Goal: Task Accomplishment & Management: Use online tool/utility

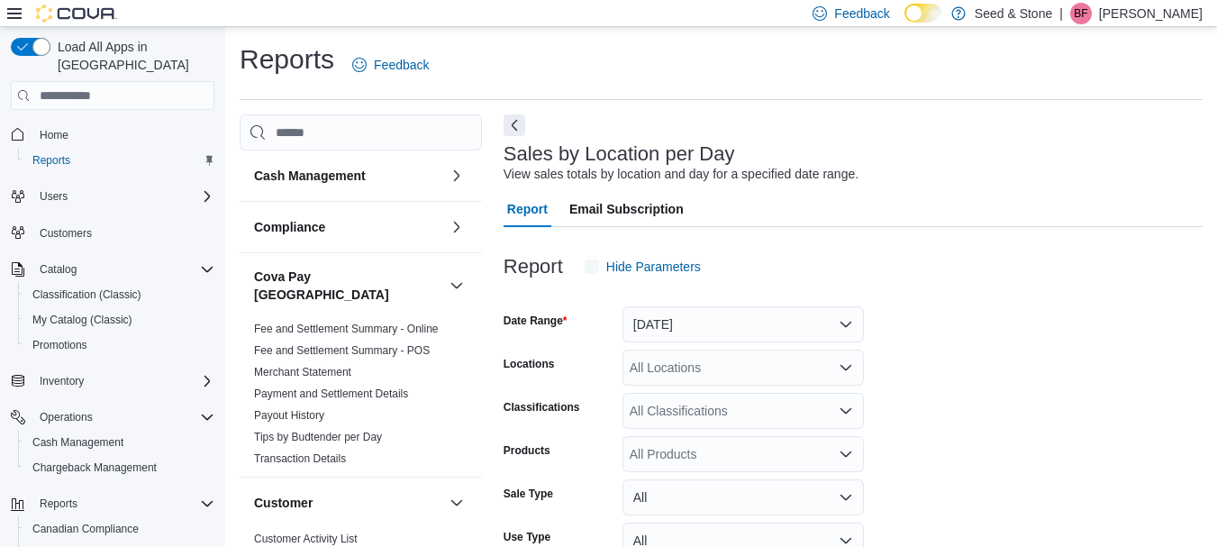
scroll to position [41, 0]
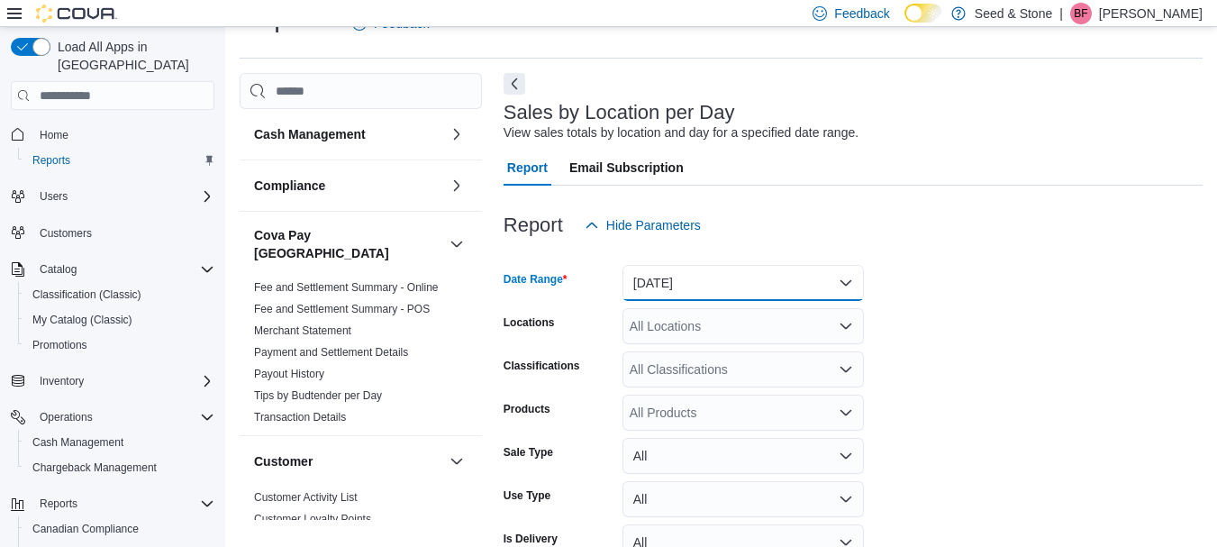
click at [849, 289] on button "[DATE]" at bounding box center [742, 283] width 241 height 36
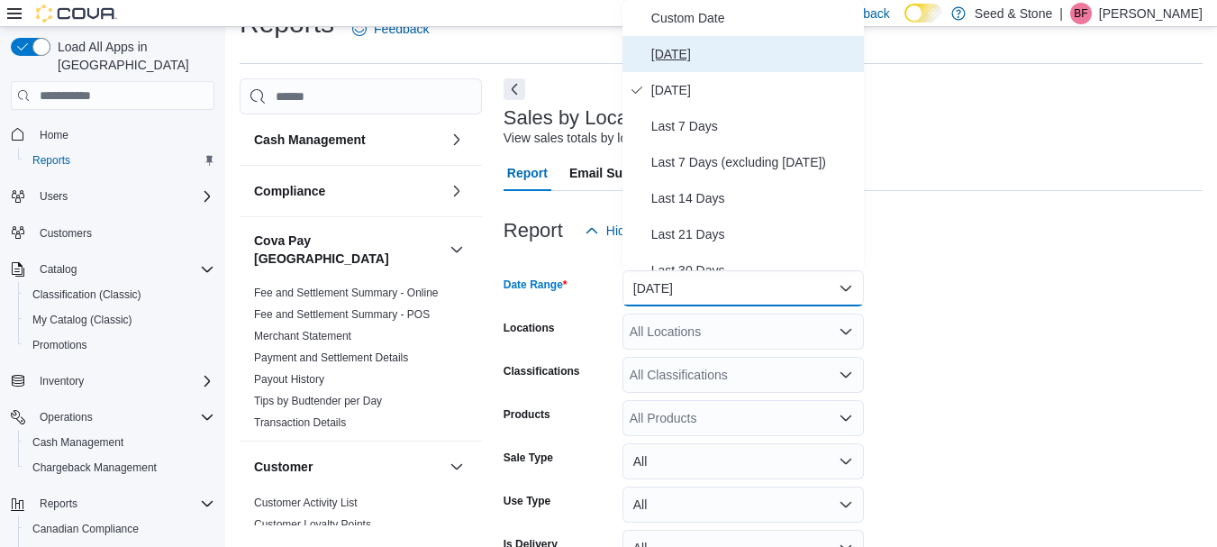
click at [674, 45] on span "[DATE]" at bounding box center [753, 54] width 205 height 22
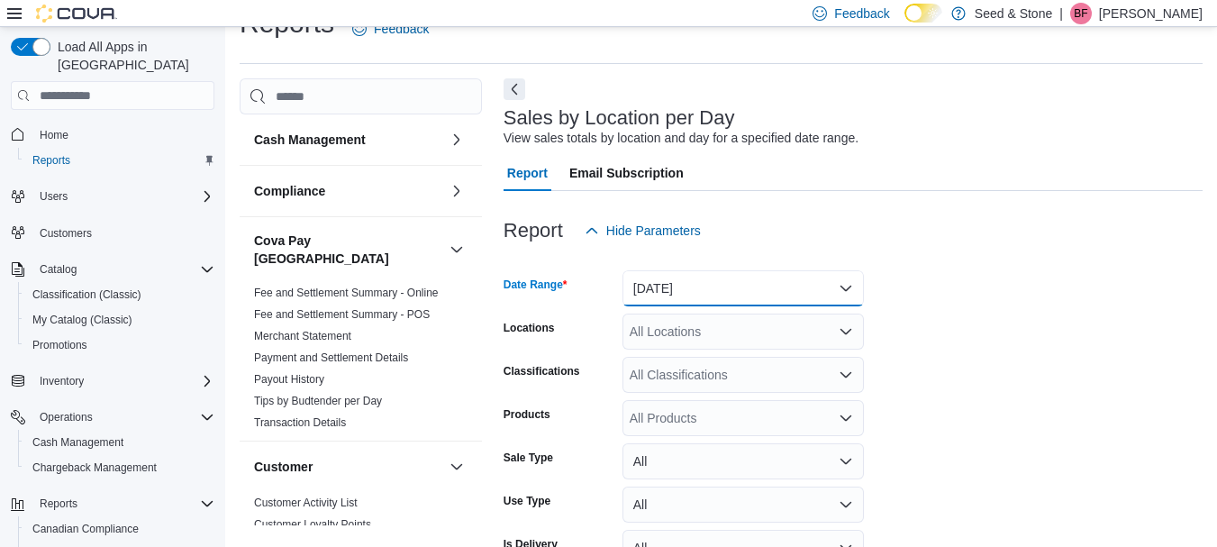
scroll to position [141, 0]
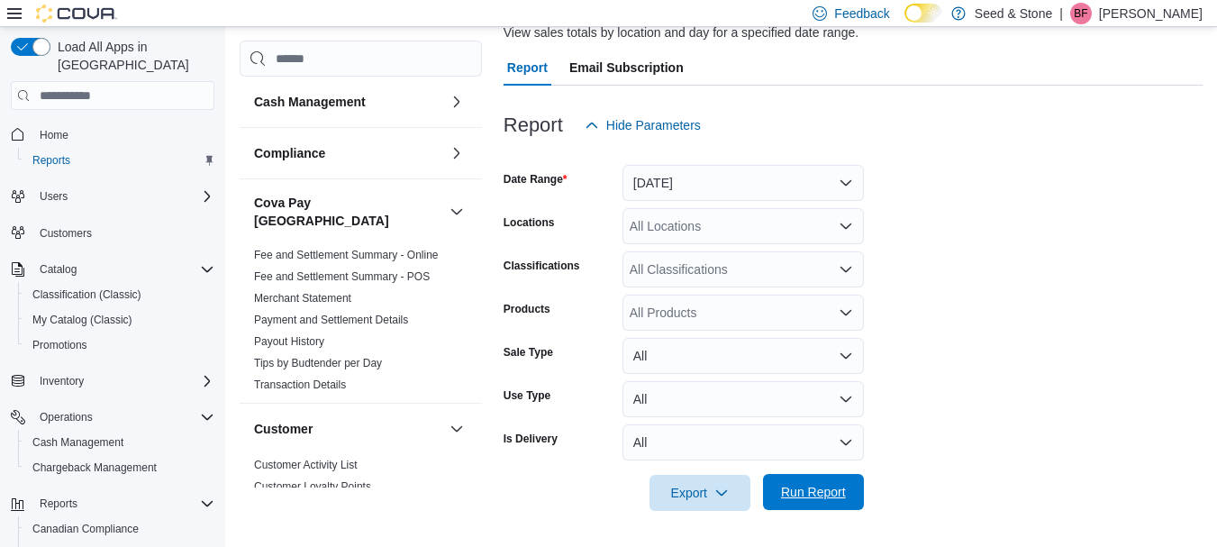
click at [826, 497] on span "Run Report" at bounding box center [813, 492] width 65 height 18
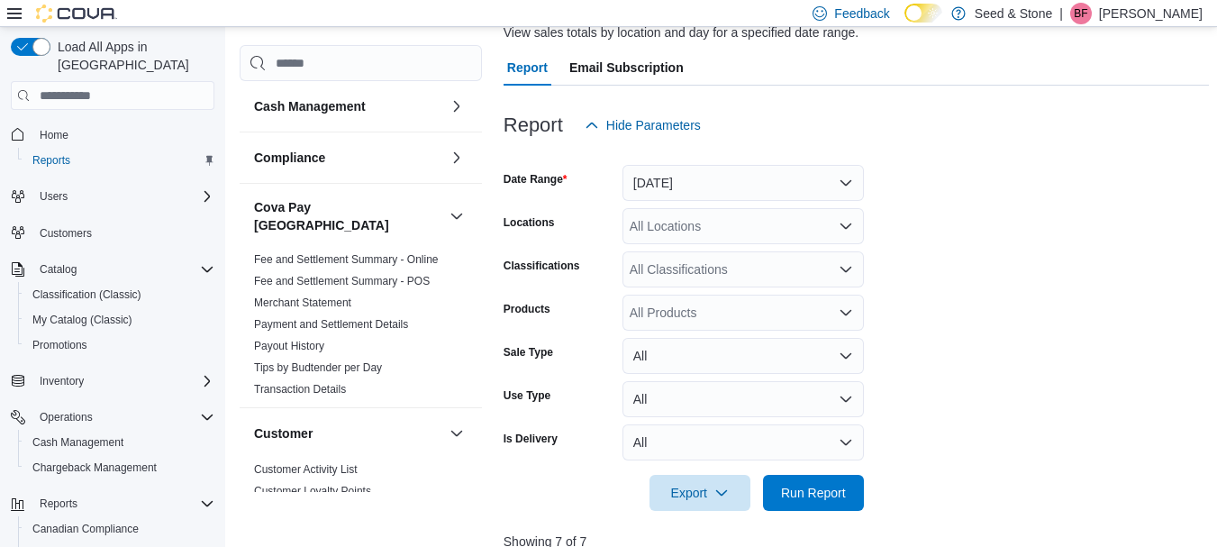
scroll to position [601, 0]
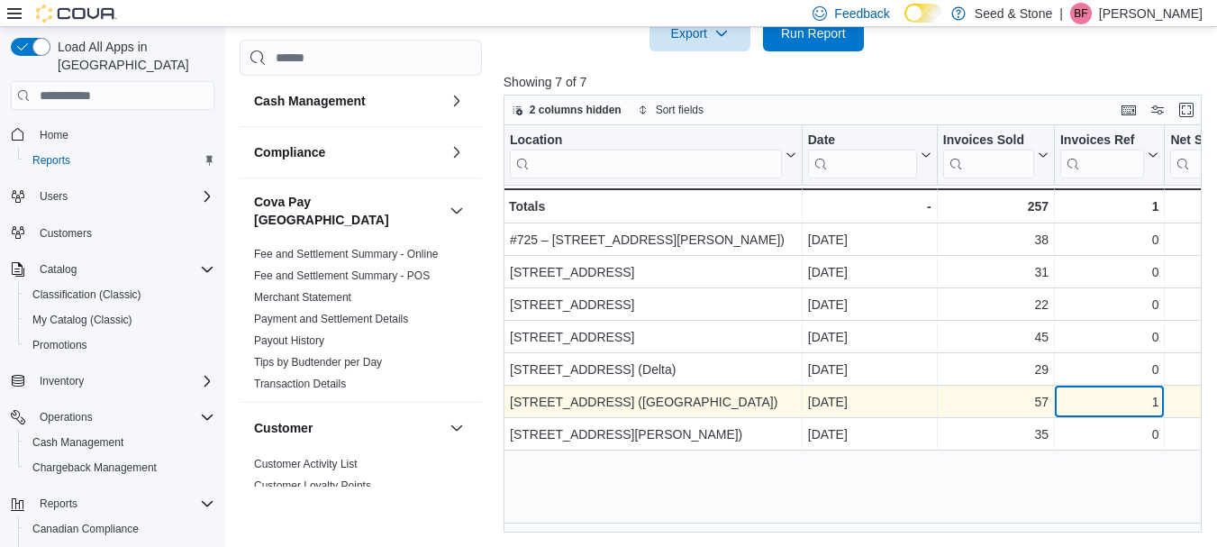
click at [1104, 398] on div "1" at bounding box center [1109, 403] width 98 height 22
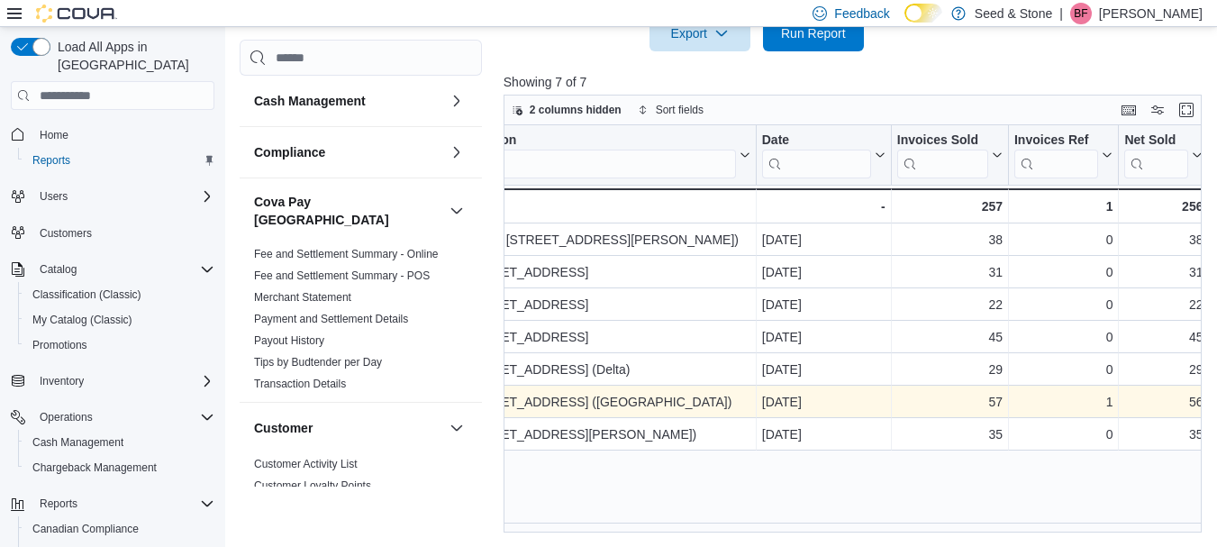
scroll to position [0, 252]
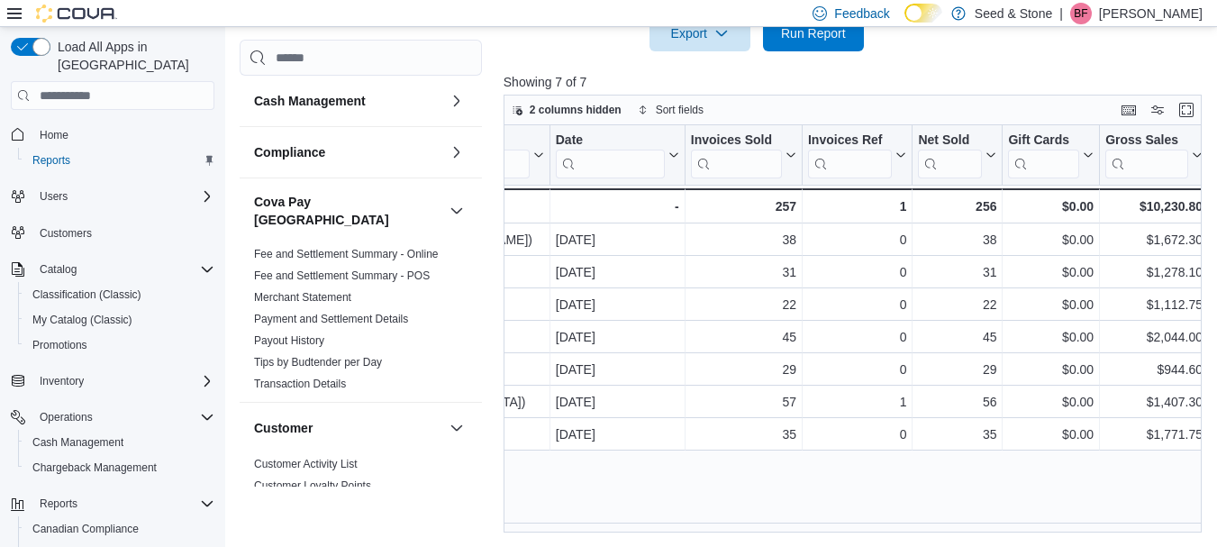
click at [985, 56] on div at bounding box center [856, 62] width 705 height 22
click at [823, 43] on span "Run Report" at bounding box center [813, 32] width 79 height 36
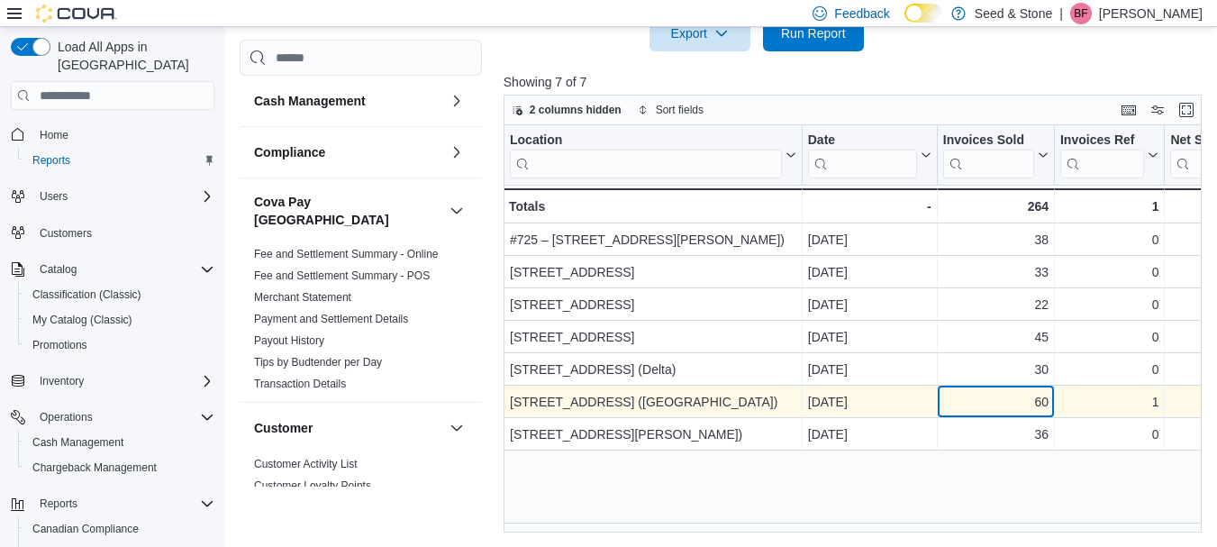
click at [997, 404] on div "60" at bounding box center [995, 403] width 105 height 22
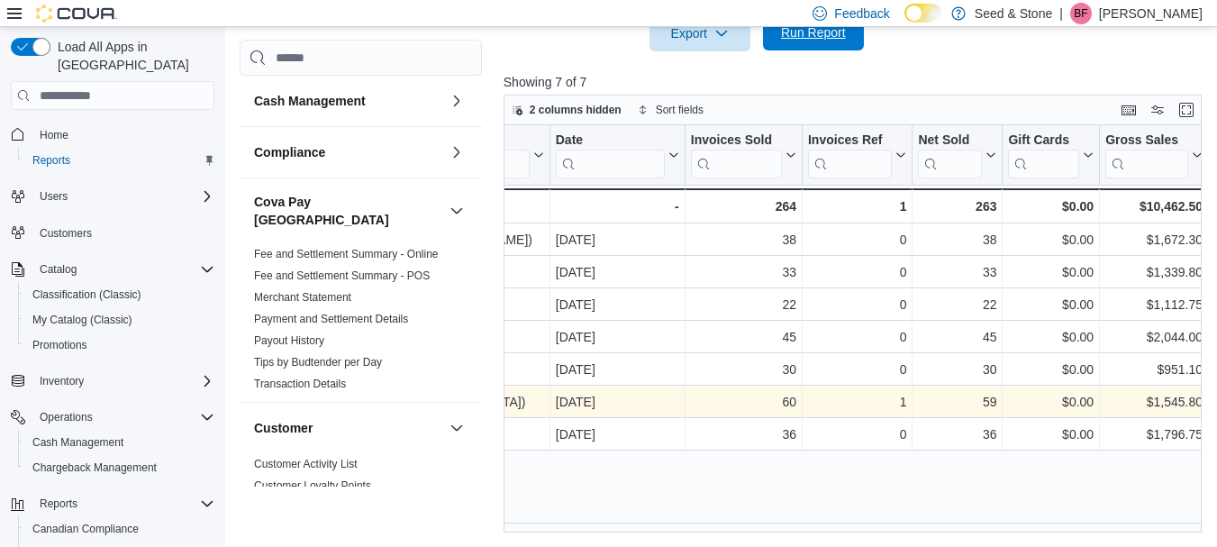
click at [822, 38] on span "Run Report" at bounding box center [813, 32] width 65 height 18
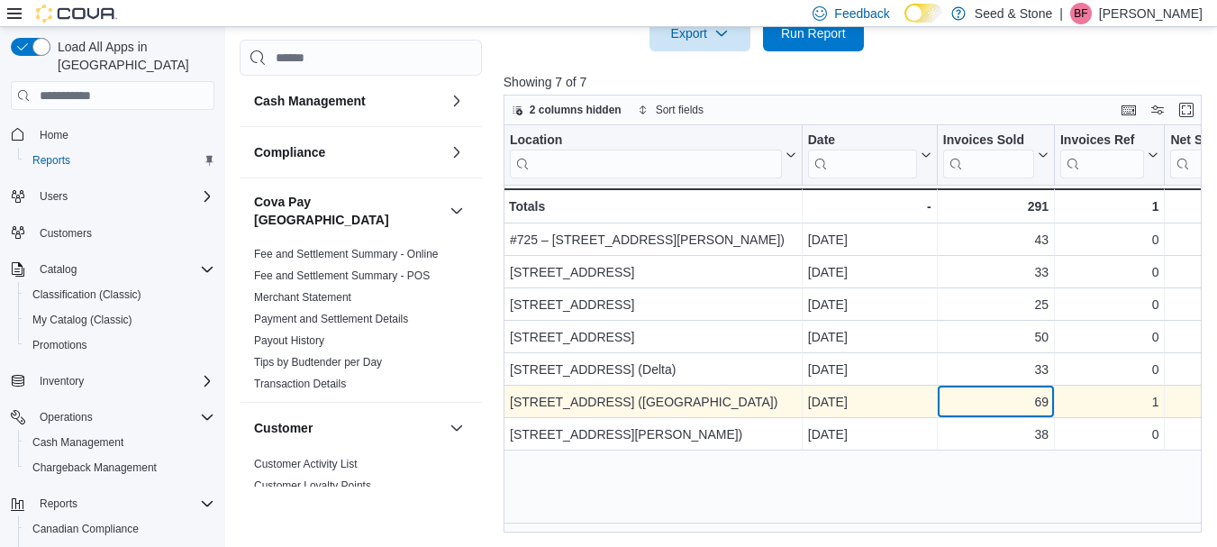
click at [1020, 411] on div "69" at bounding box center [995, 403] width 105 height 22
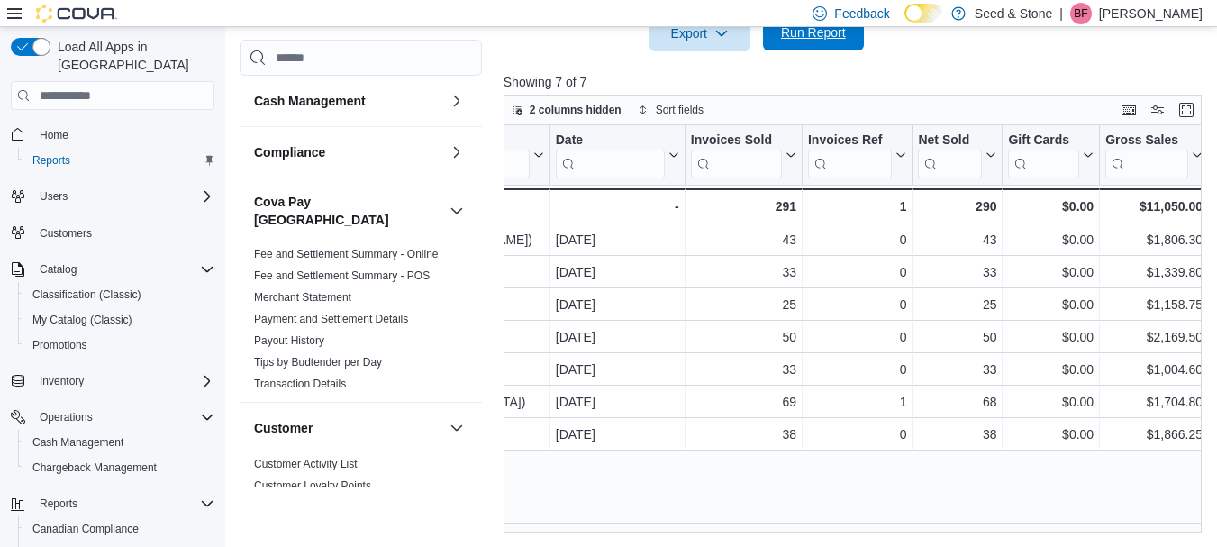
click at [828, 41] on span "Run Report" at bounding box center [813, 32] width 65 height 18
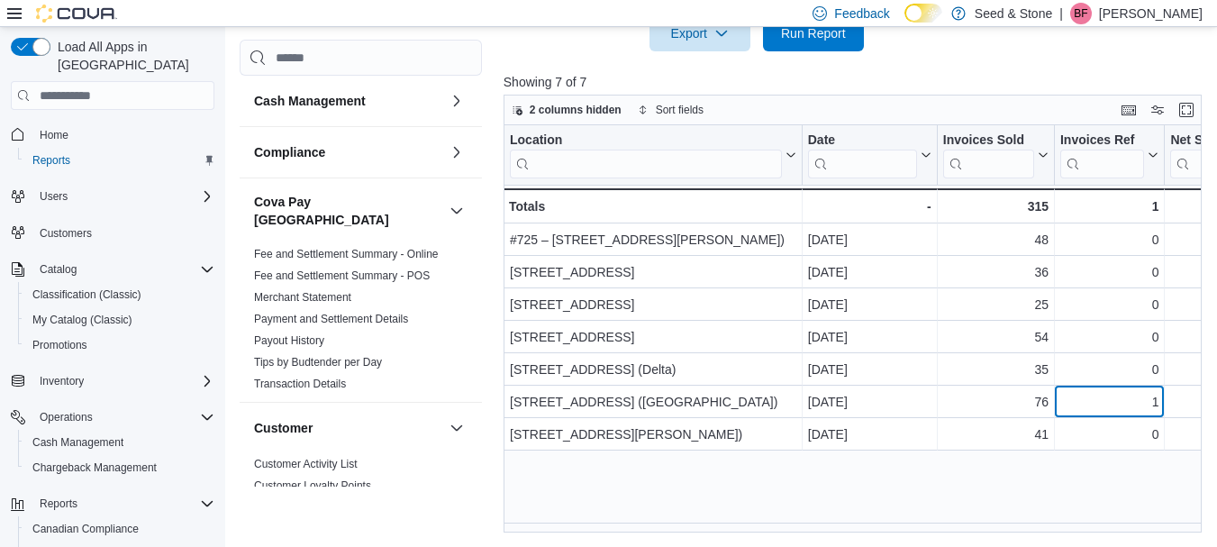
click at [1071, 410] on div "1" at bounding box center [1109, 403] width 98 height 22
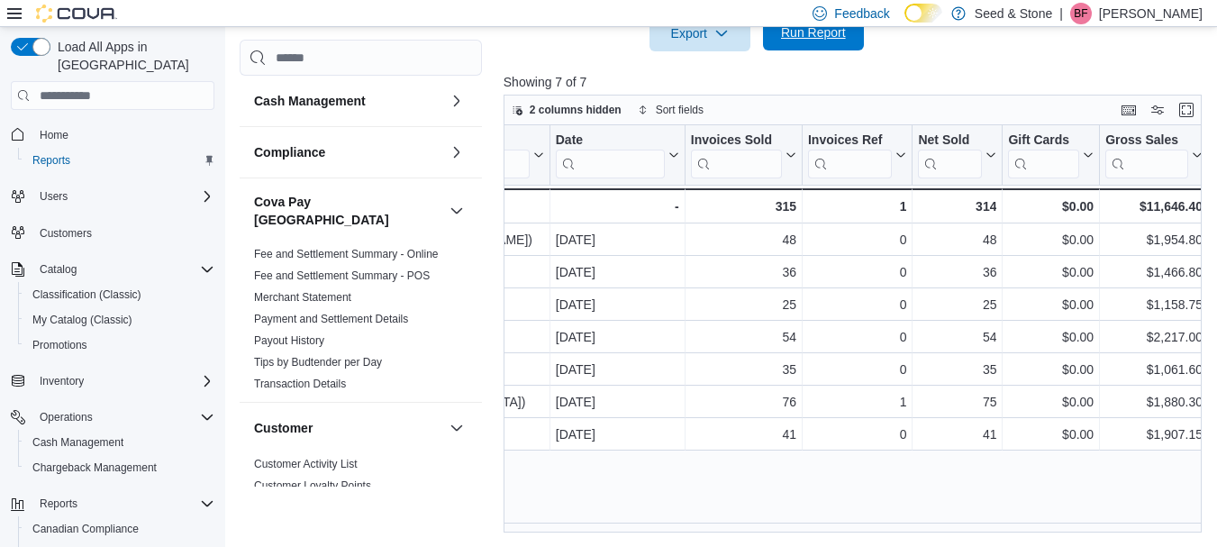
click at [832, 40] on span "Run Report" at bounding box center [813, 32] width 65 height 18
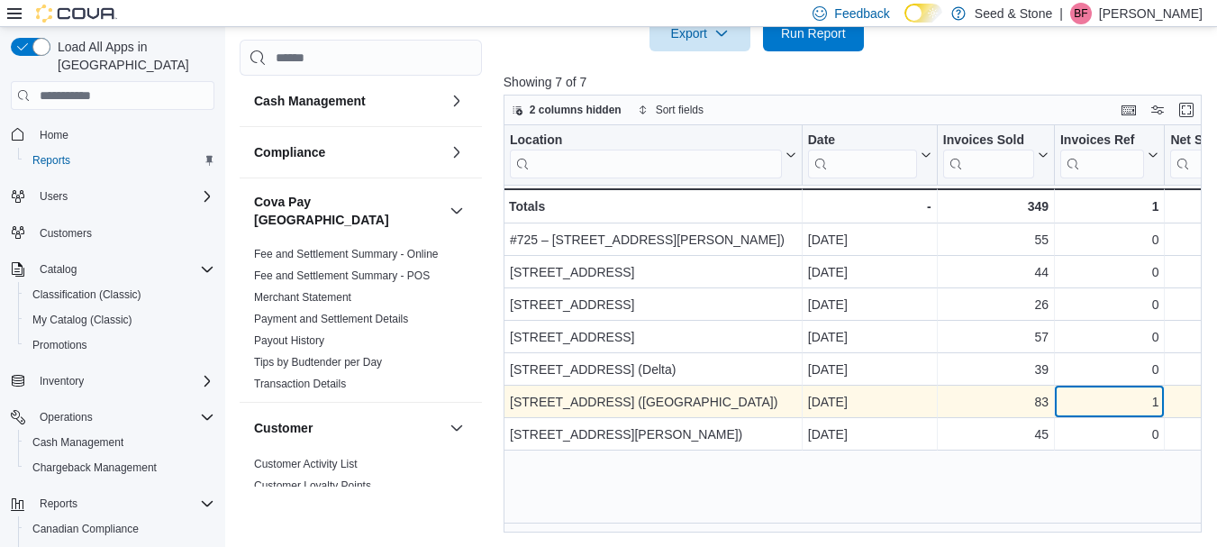
click at [1105, 399] on div "1" at bounding box center [1109, 403] width 98 height 22
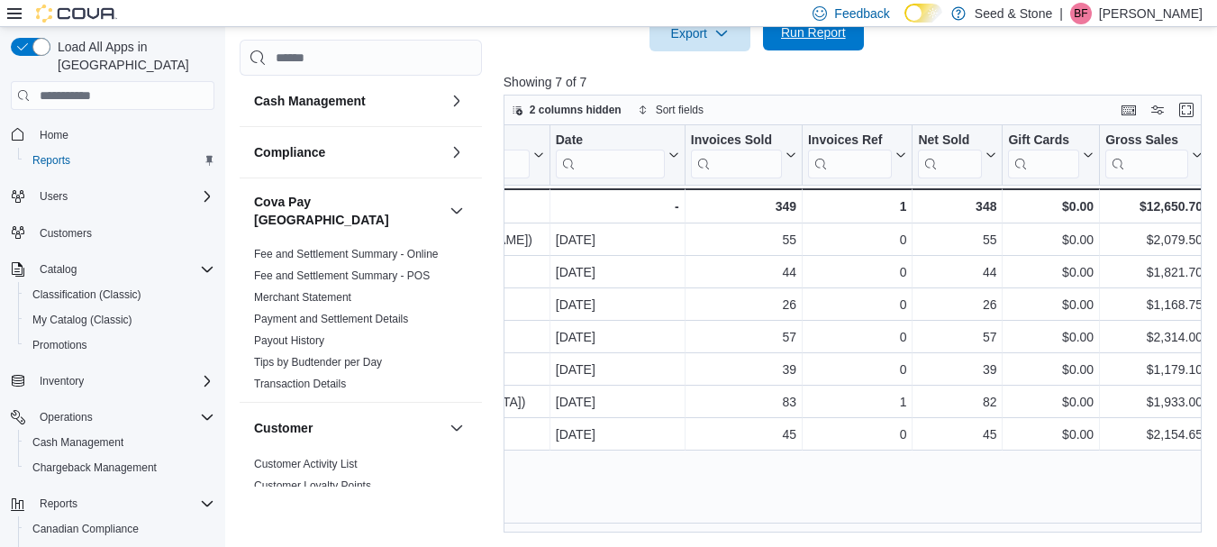
click at [802, 41] on span "Run Report" at bounding box center [813, 32] width 65 height 18
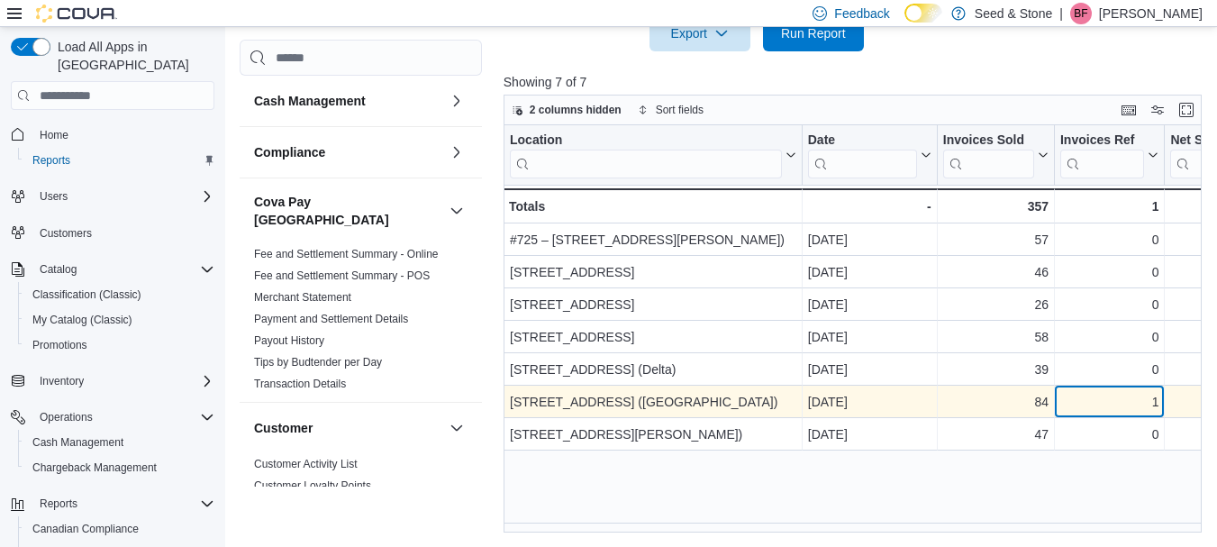
click at [1071, 398] on div "1" at bounding box center [1109, 403] width 98 height 22
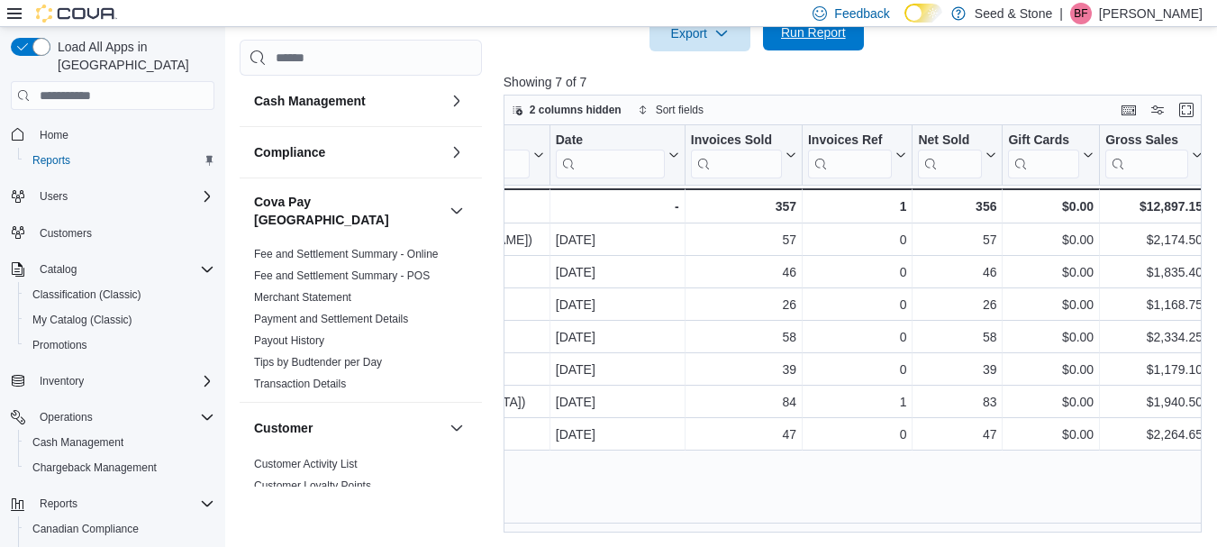
click at [807, 46] on span "Run Report" at bounding box center [813, 32] width 79 height 36
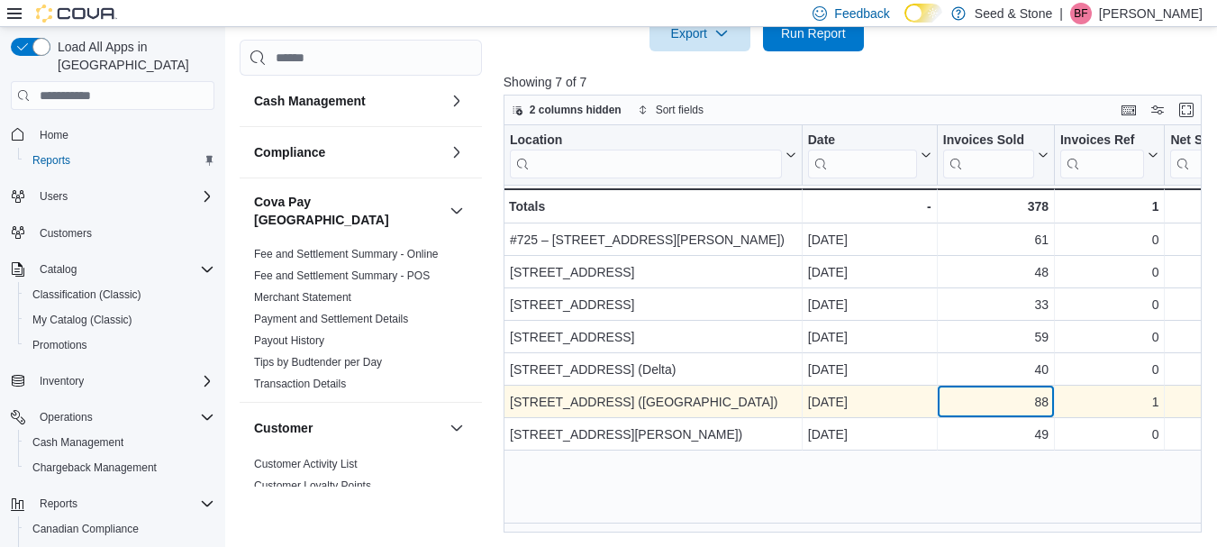
click at [999, 407] on div "88" at bounding box center [995, 403] width 105 height 22
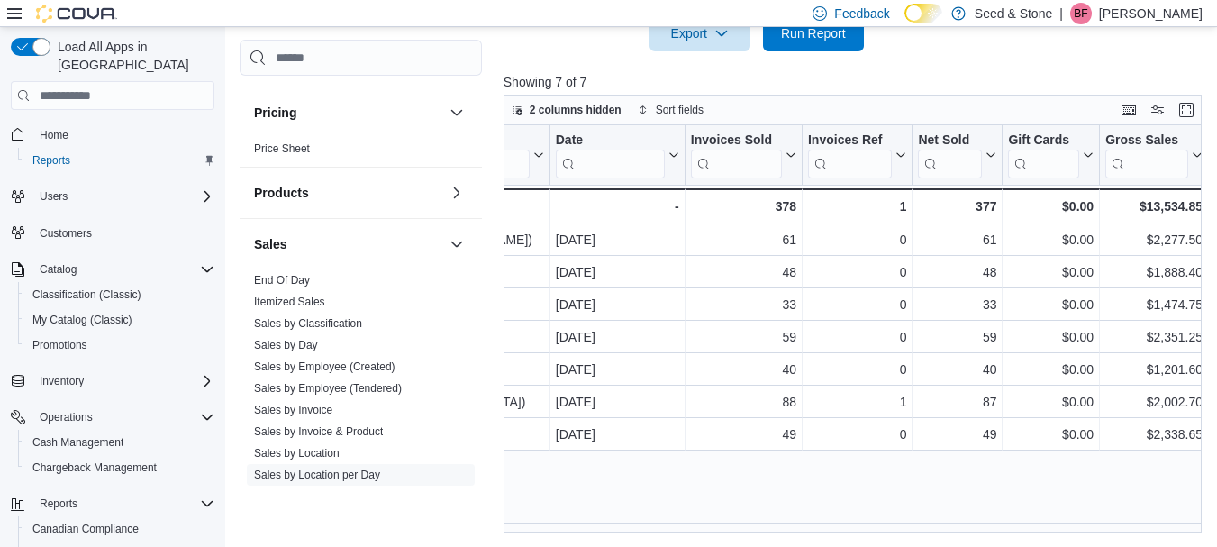
scroll to position [1276, 0]
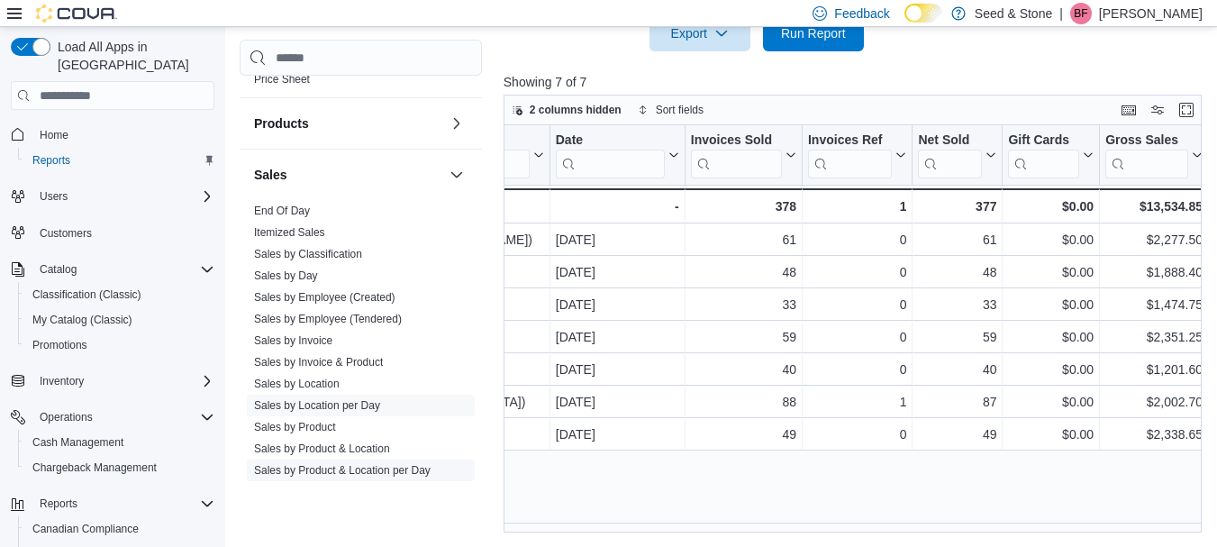
click at [410, 465] on link "Sales by Product & Location per Day" at bounding box center [342, 471] width 177 height 13
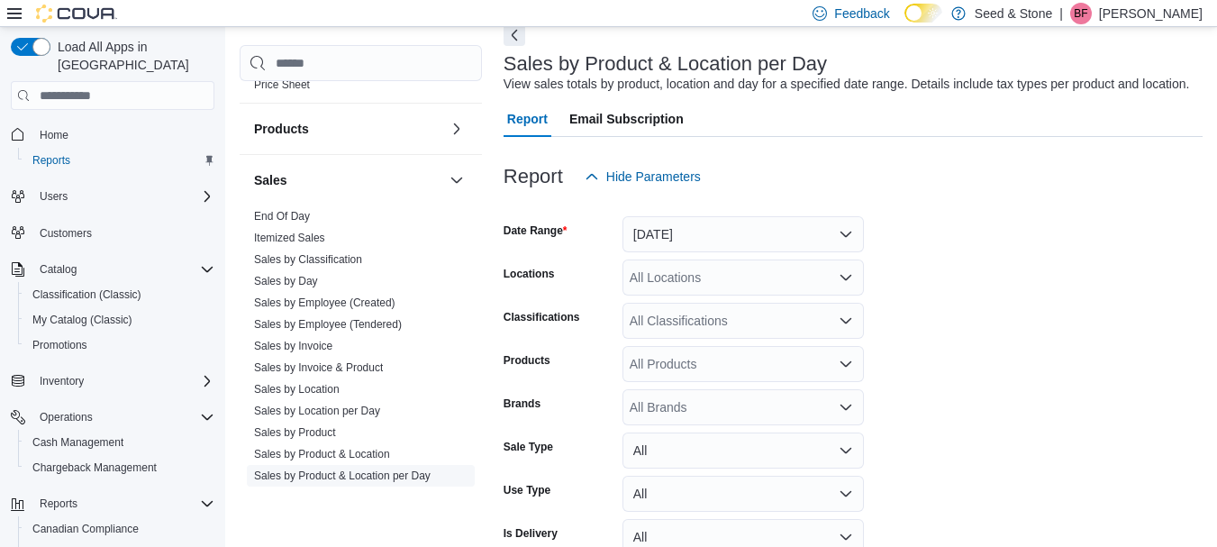
scroll to position [41, 0]
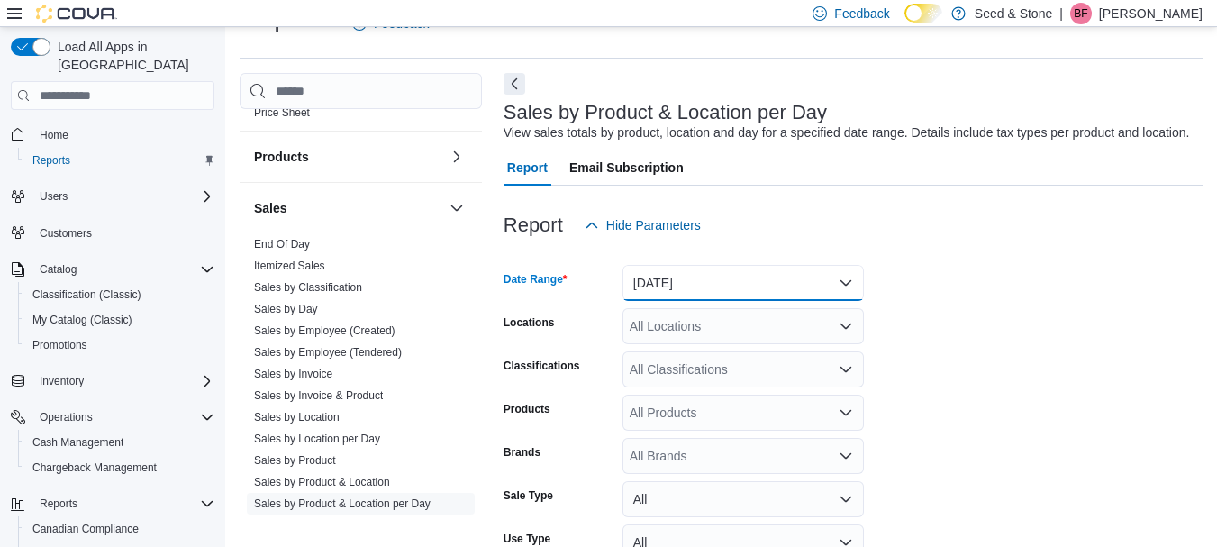
click at [758, 290] on button "[DATE]" at bounding box center [742, 283] width 241 height 36
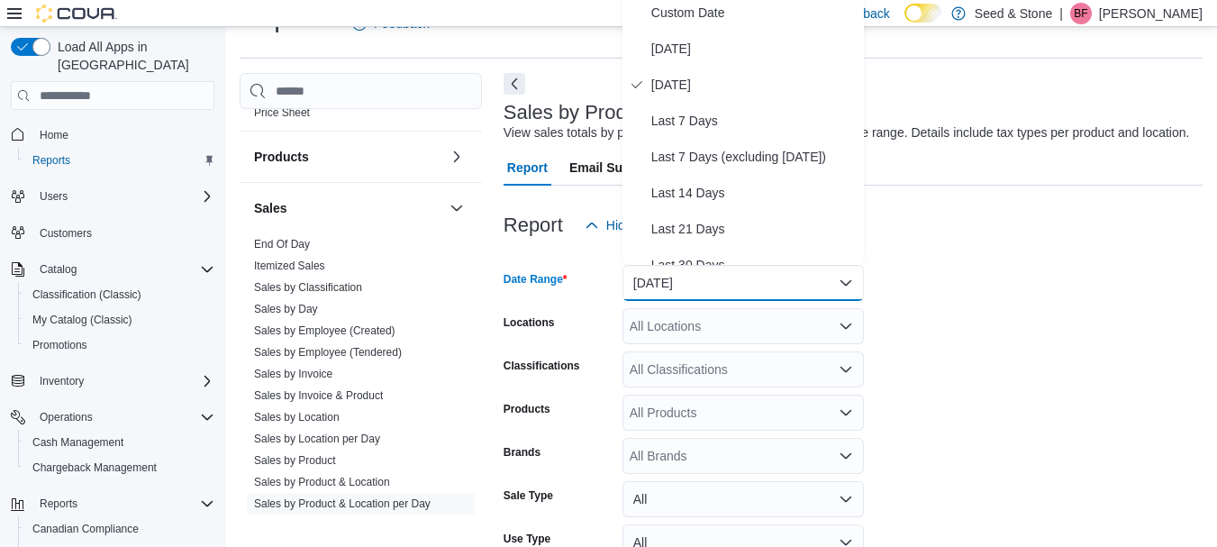
scroll to position [36, 0]
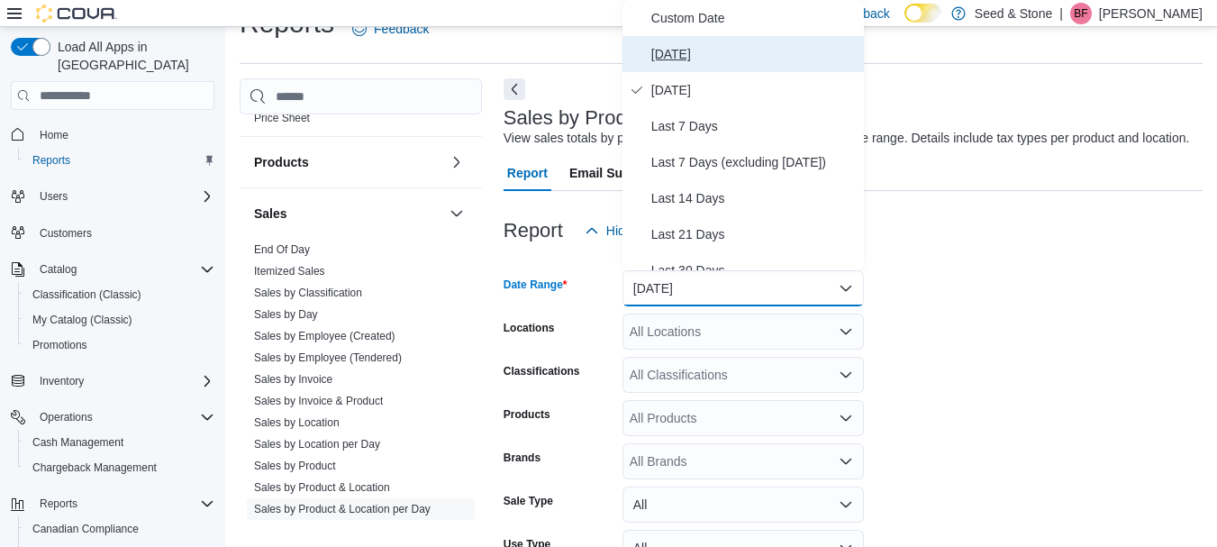
click at [668, 53] on span "[DATE]" at bounding box center [753, 54] width 205 height 22
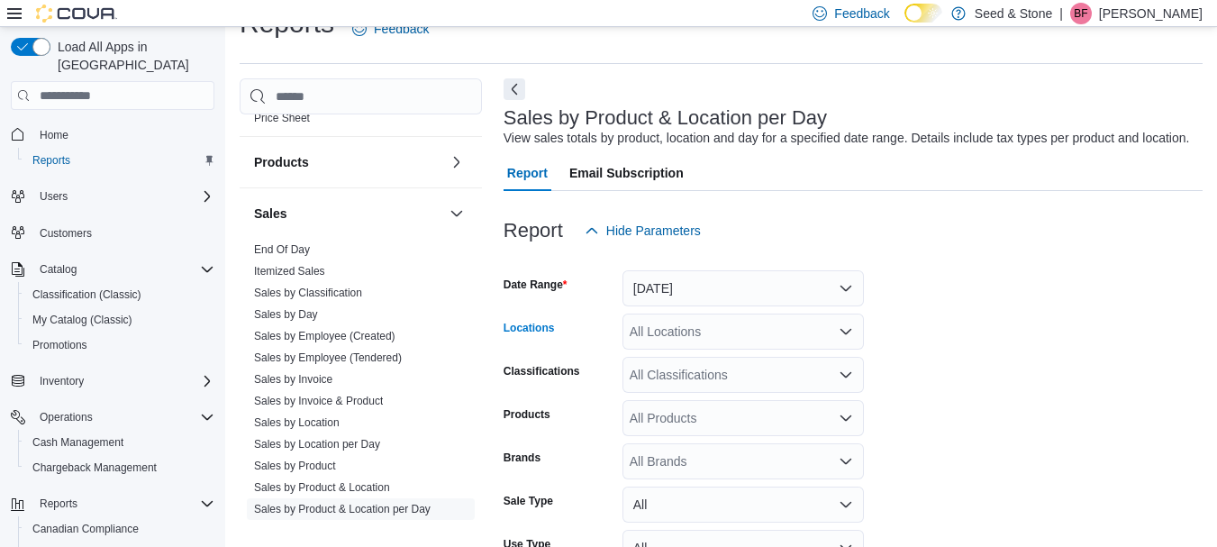
click at [846, 331] on icon "Open list of options" at bounding box center [846, 331] width 14 height 14
click at [867, 394] on form "Date Range [DATE] Locations All Locations Classifications All Classifications P…" at bounding box center [853, 454] width 699 height 411
click at [849, 330] on icon "Open list of options" at bounding box center [845, 331] width 11 height 5
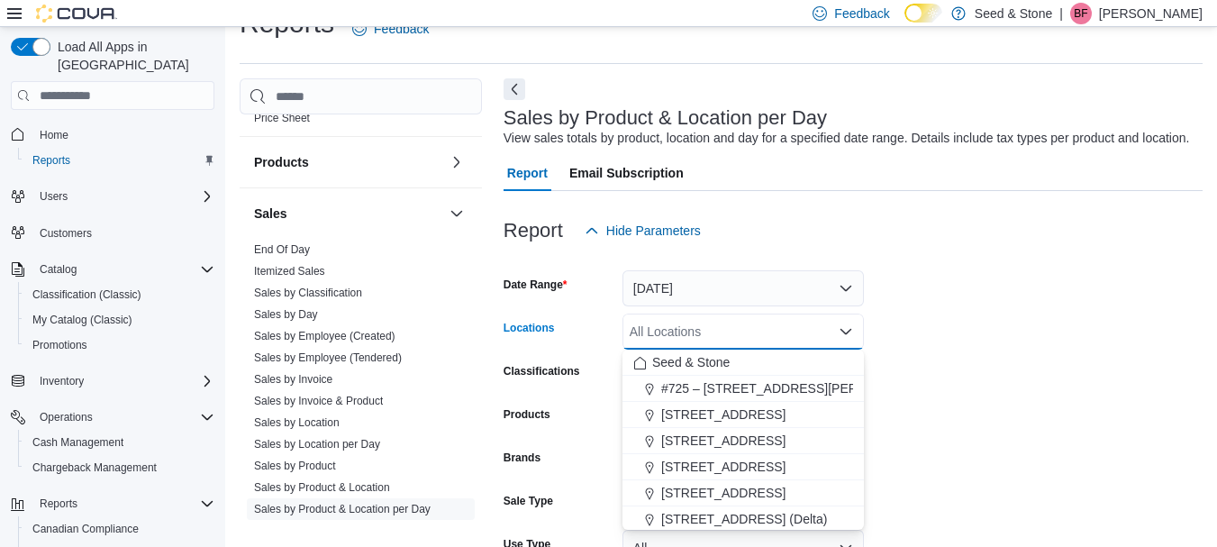
scroll to position [37, 0]
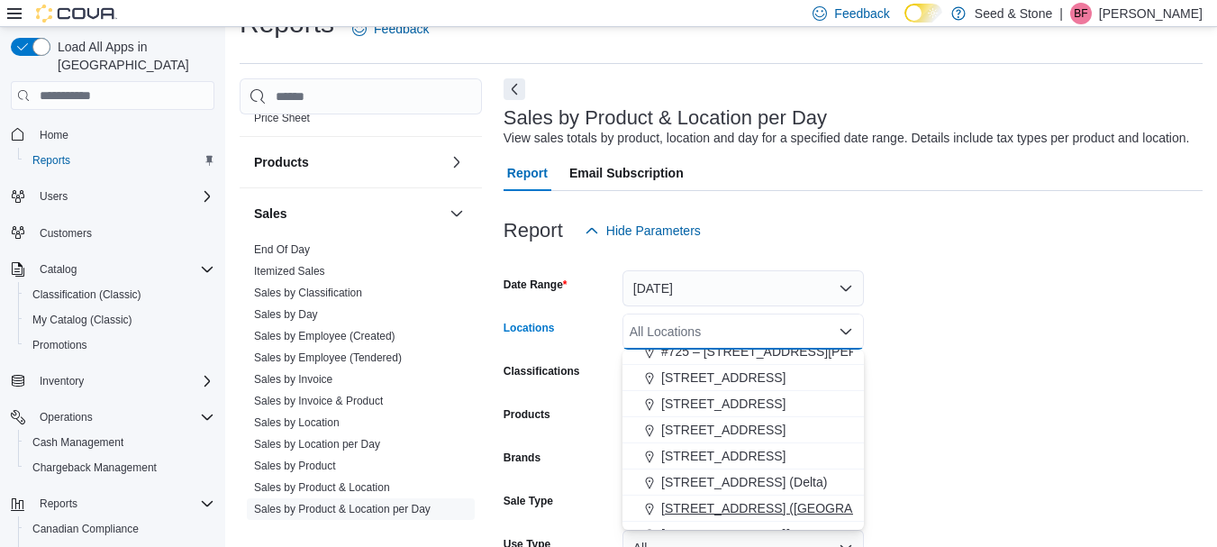
click at [750, 500] on span "[STREET_ADDRESS] ([GEOGRAPHIC_DATA])" at bounding box center [795, 508] width 268 height 18
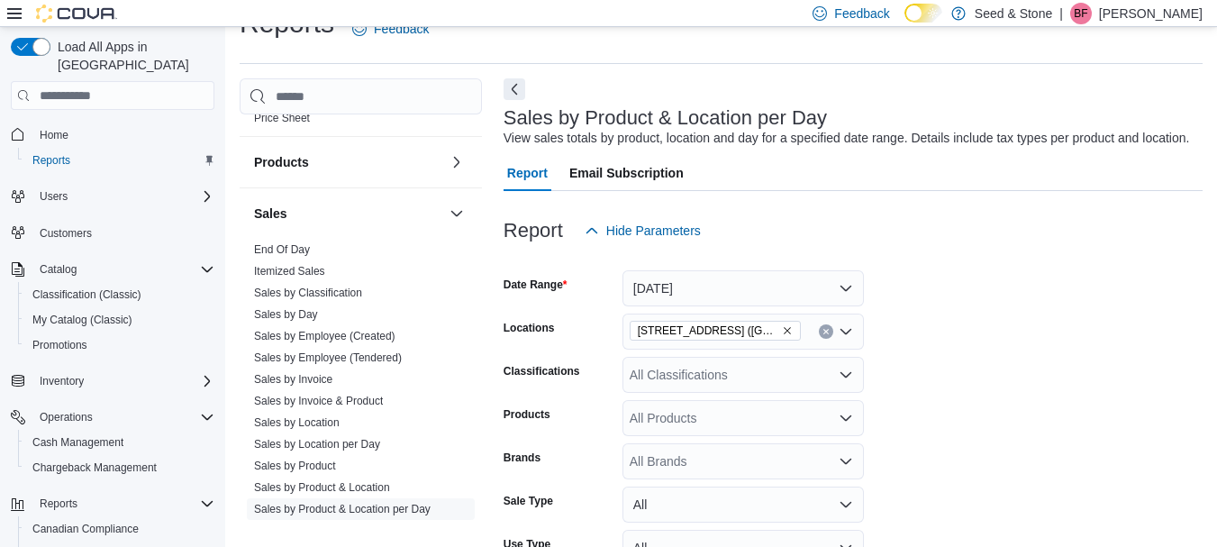
click at [963, 396] on form "Date Range [DATE] Locations [STREET_ADDRESS]) Classifications All Classificatio…" at bounding box center [853, 454] width 699 height 411
click at [1203, 268] on div at bounding box center [853, 260] width 699 height 22
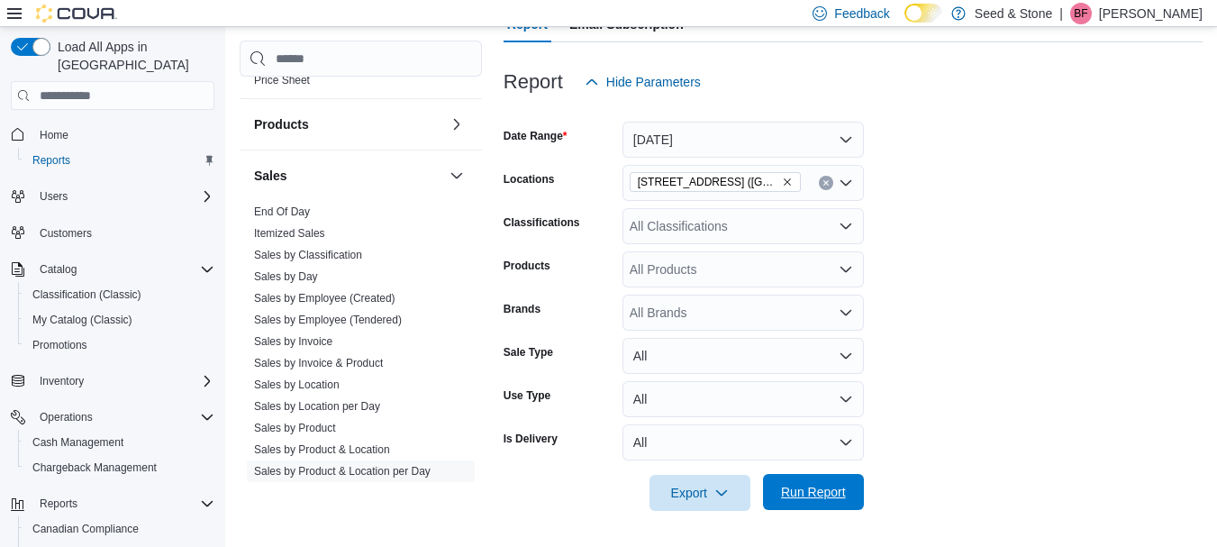
click at [820, 501] on span "Run Report" at bounding box center [813, 492] width 65 height 18
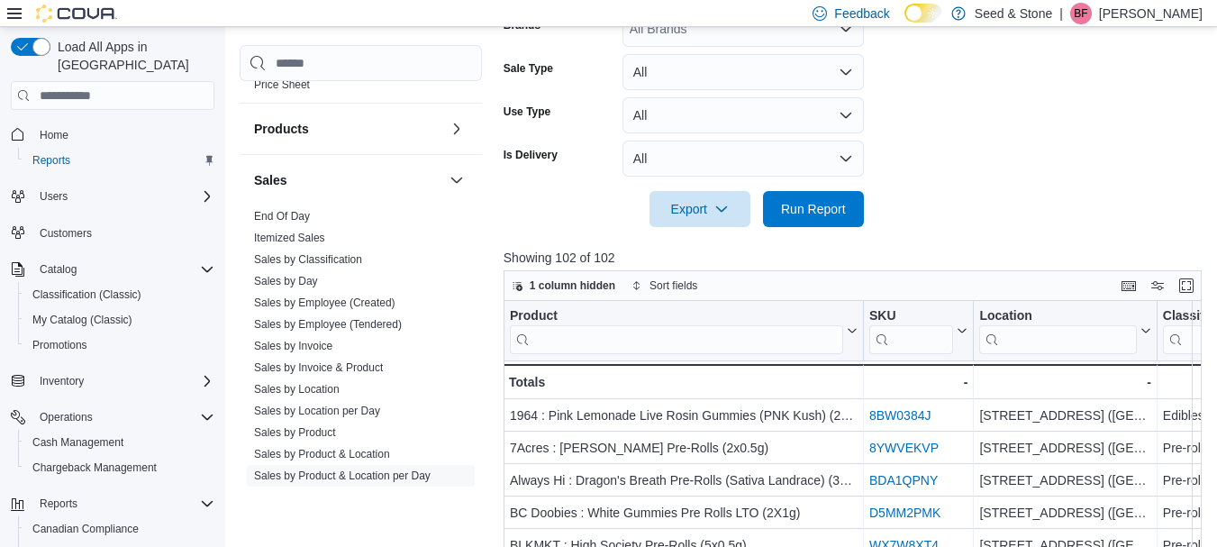
scroll to position [644, 0]
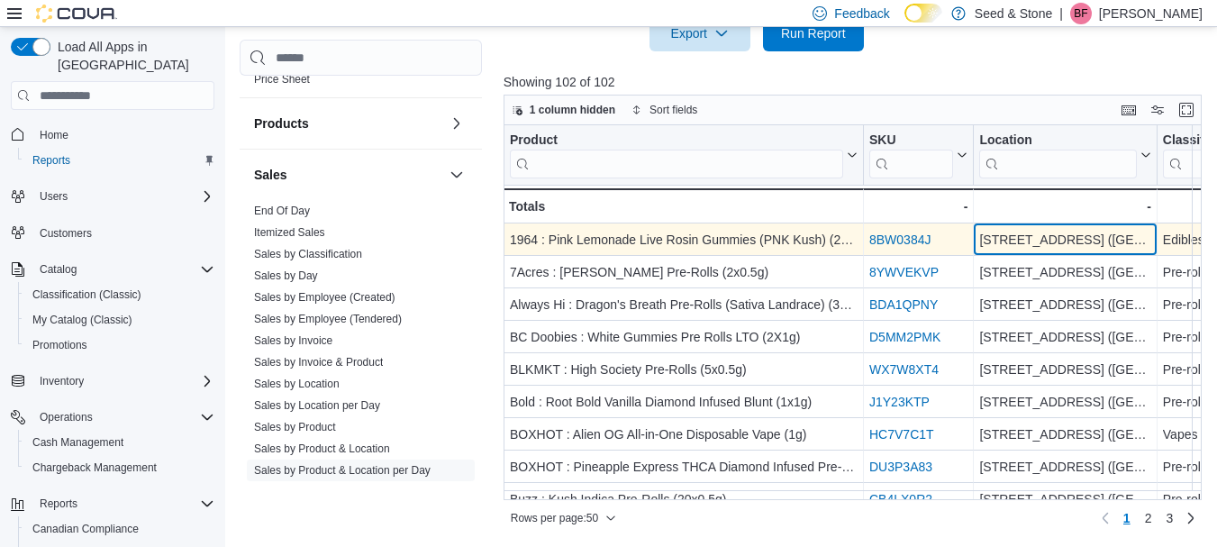
click at [1076, 252] on div "[STREET_ADDRESS] ([GEOGRAPHIC_DATA]) - Location, column [STREET_ADDRESS]" at bounding box center [1065, 240] width 183 height 32
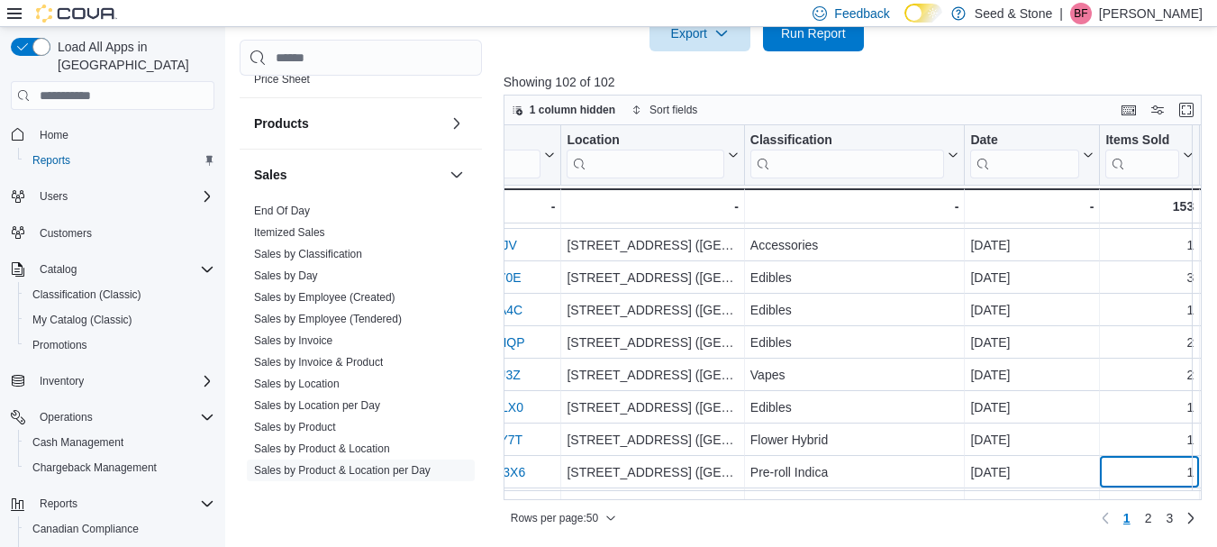
scroll to position [1354, 413]
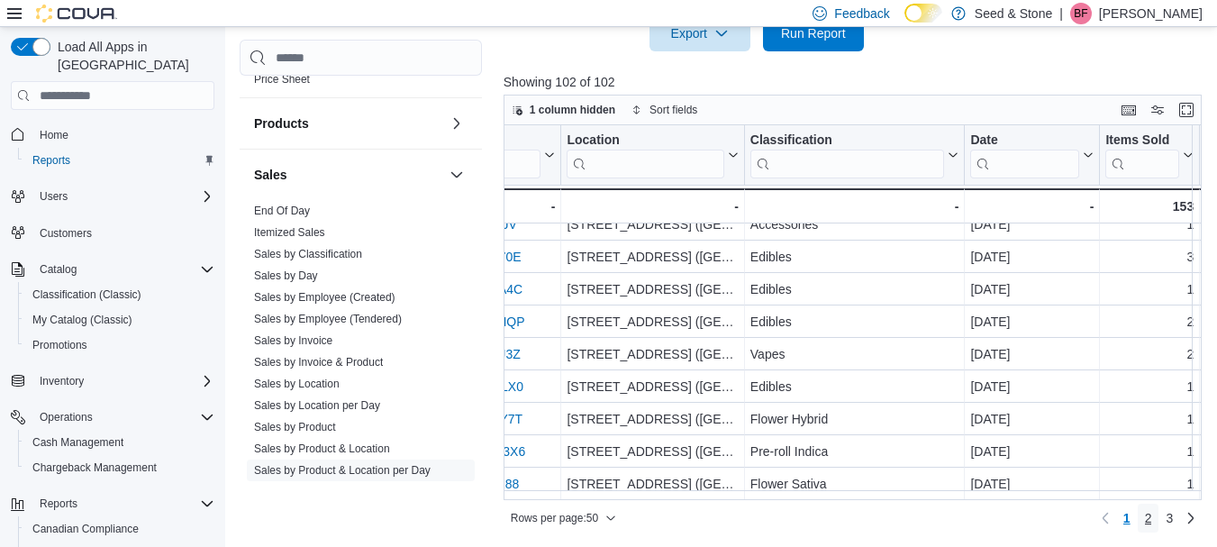
click at [1152, 516] on span "2" at bounding box center [1148, 518] width 7 height 18
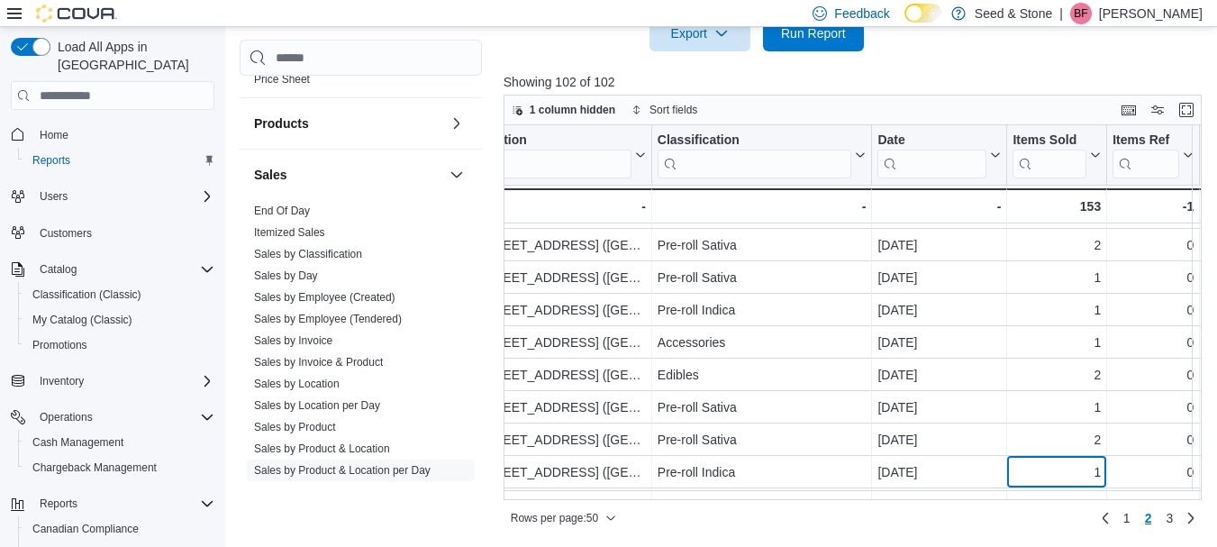
scroll to position [1354, 505]
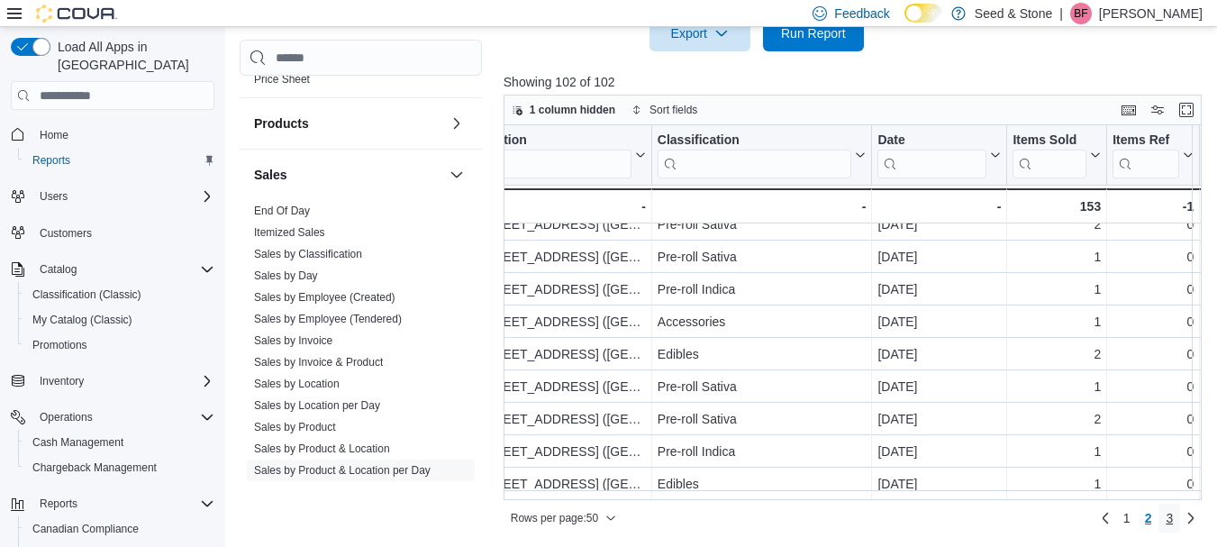
click at [1180, 520] on link "3" at bounding box center [1169, 518] width 22 height 29
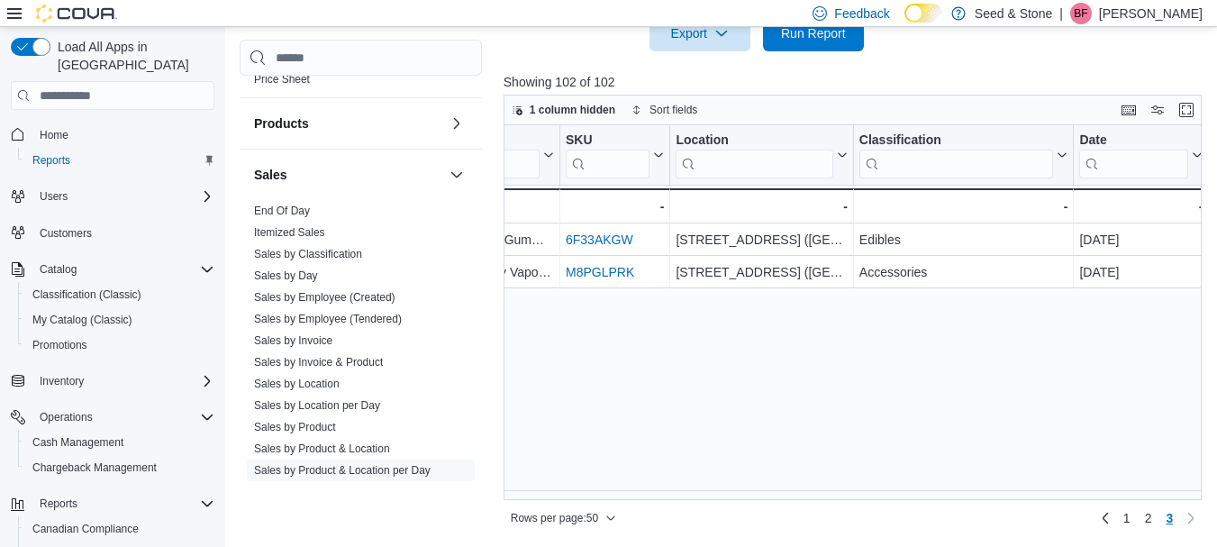
scroll to position [0, 404]
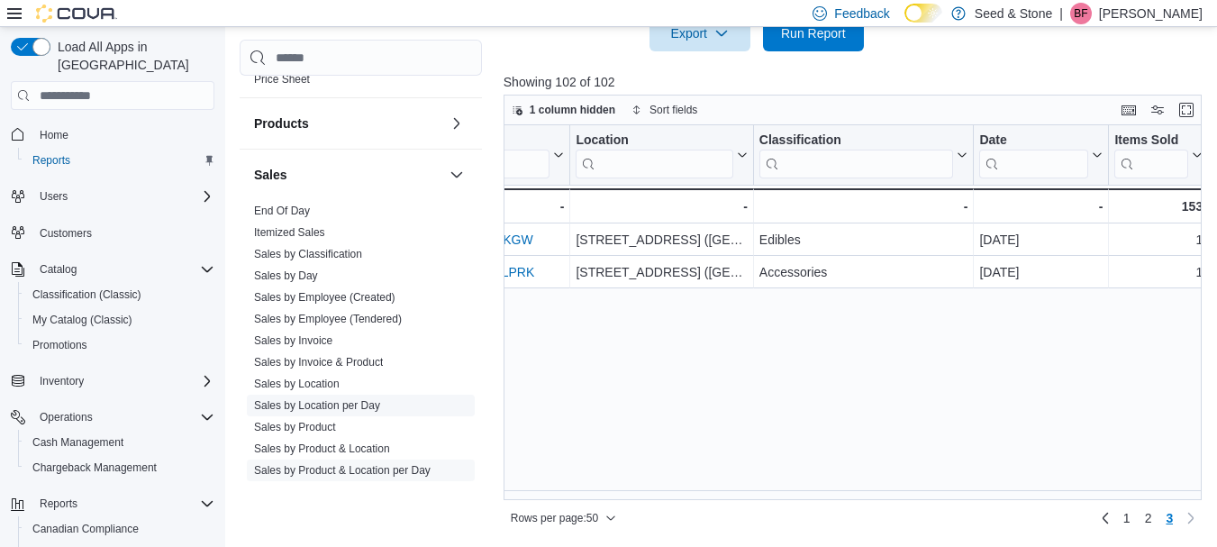
click at [352, 400] on link "Sales by Location per Day" at bounding box center [317, 406] width 126 height 13
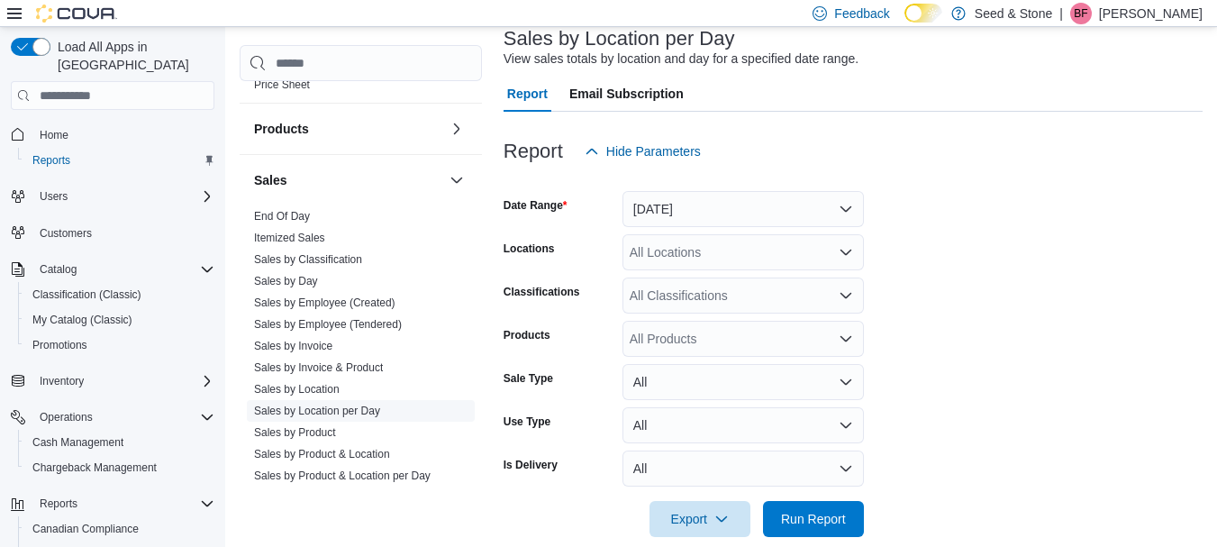
scroll to position [41, 0]
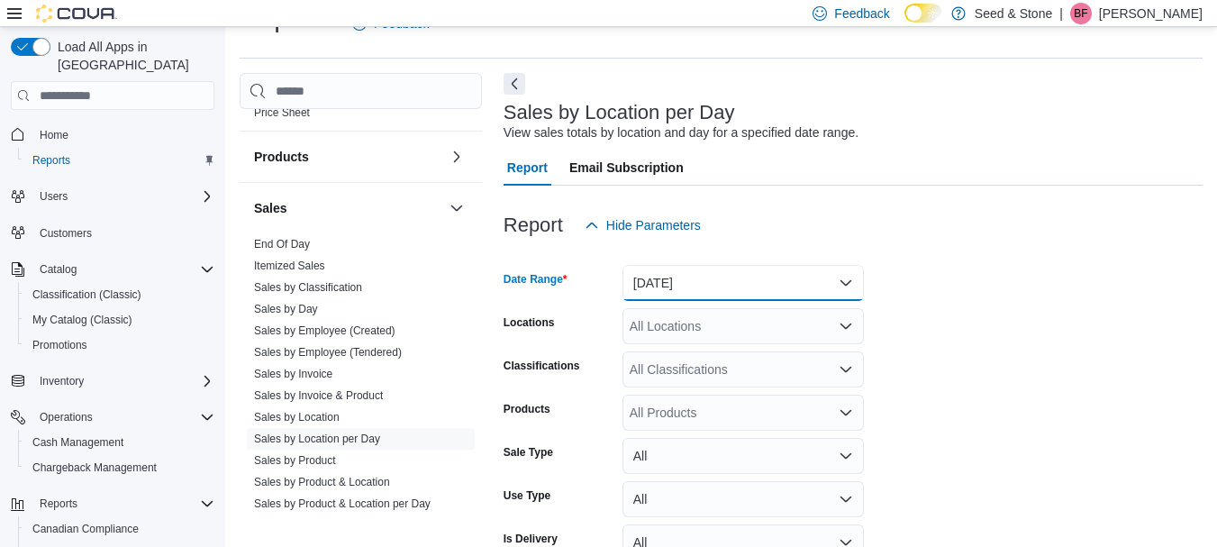
click at [763, 276] on button "[DATE]" at bounding box center [742, 283] width 241 height 36
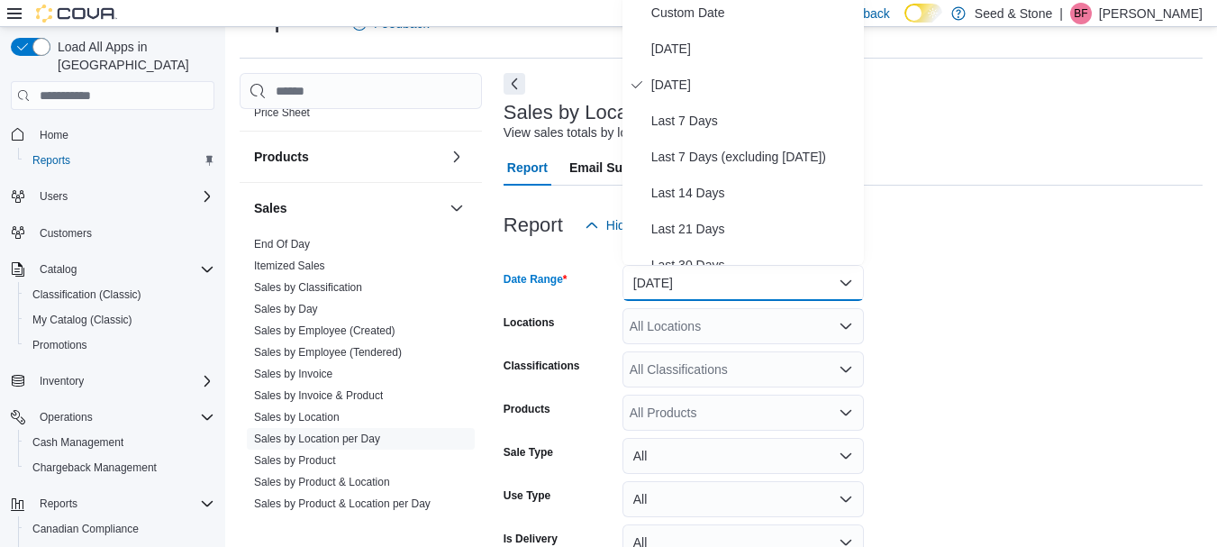
scroll to position [36, 0]
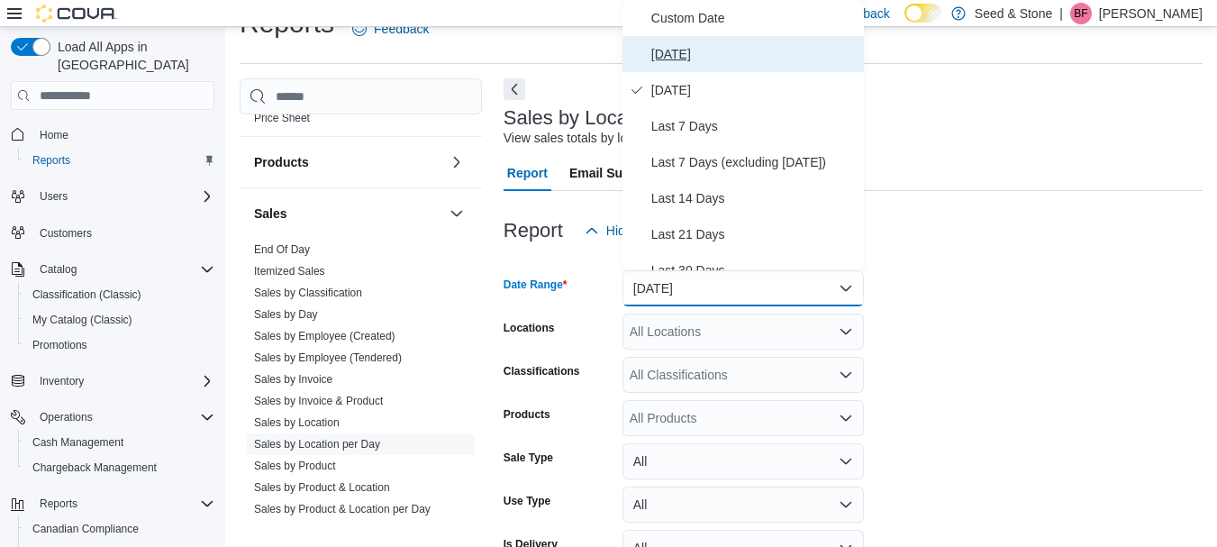
click at [677, 48] on span "[DATE]" at bounding box center [753, 54] width 205 height 22
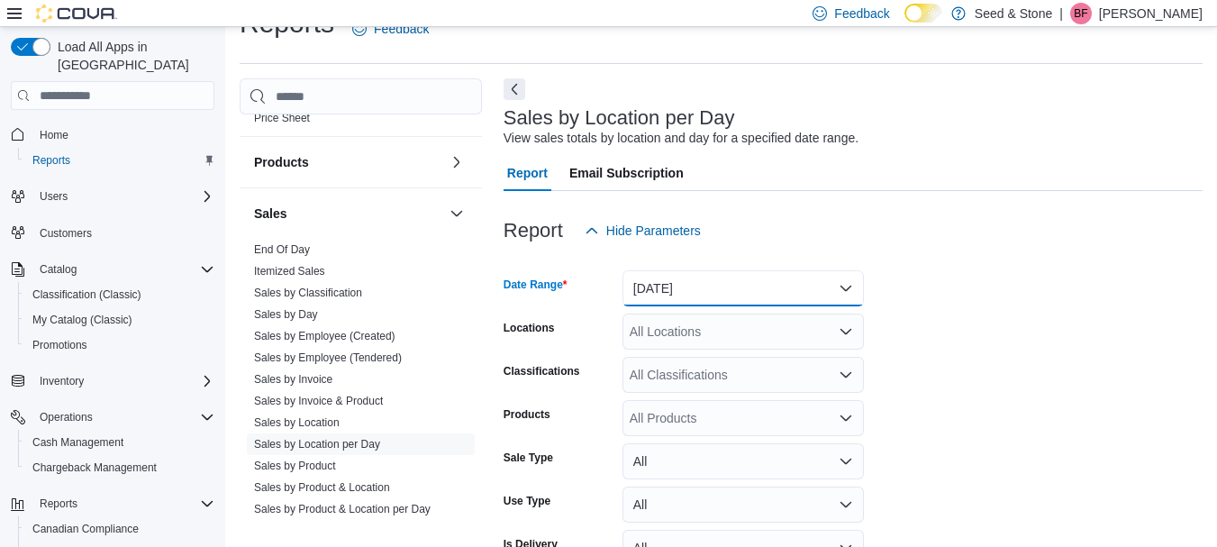
scroll to position [141, 0]
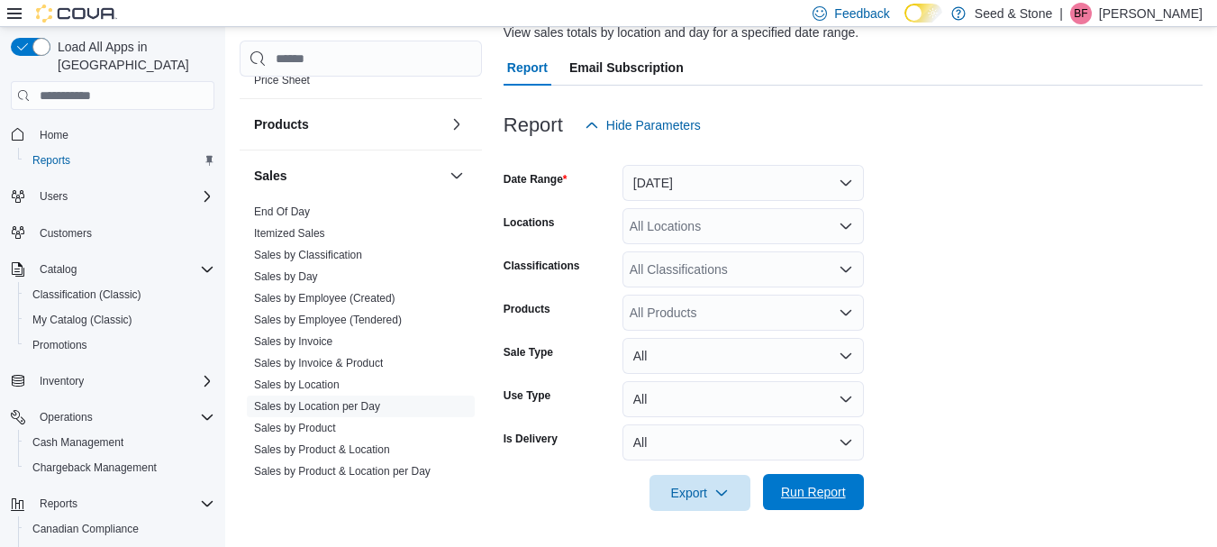
click at [801, 486] on span "Run Report" at bounding box center [813, 492] width 65 height 18
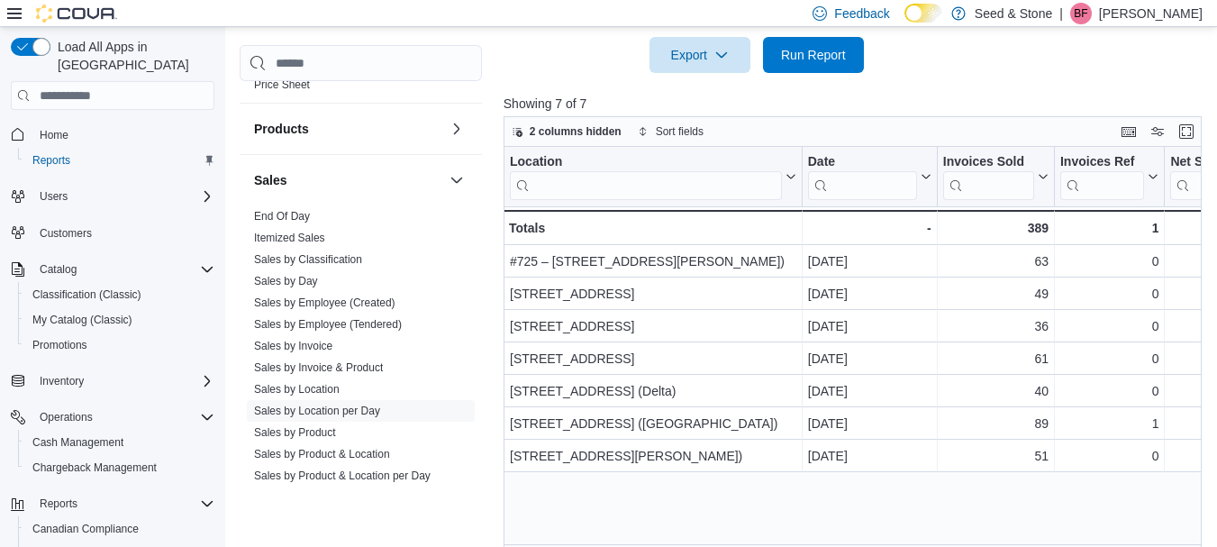
scroll to position [601, 0]
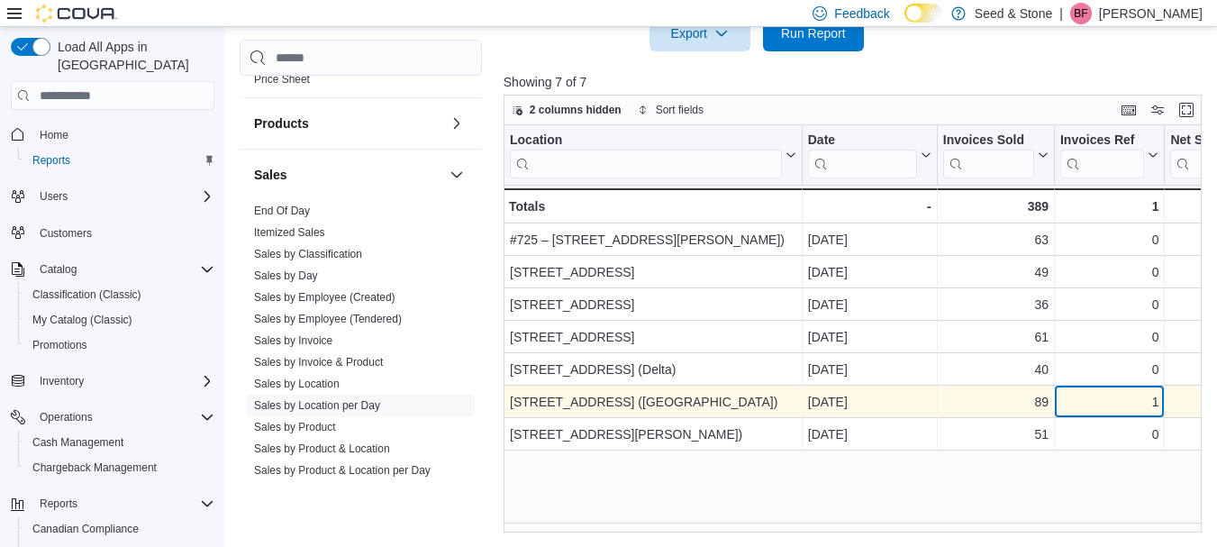
click at [1088, 405] on div "1" at bounding box center [1109, 403] width 98 height 22
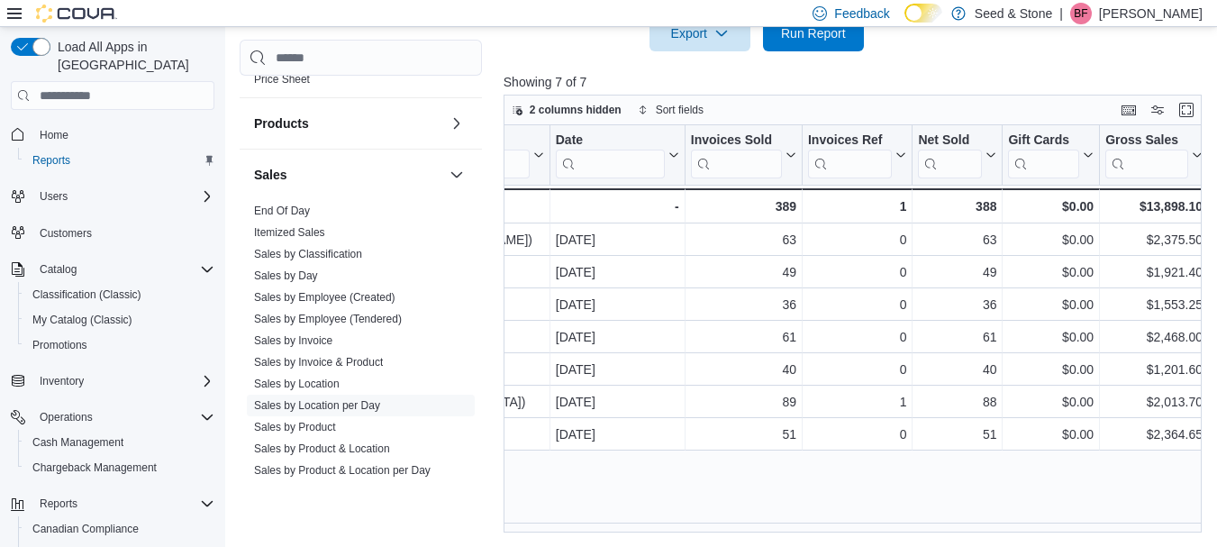
click at [761, 476] on div "Location Click to view column header actions Date Click to view column header a…" at bounding box center [856, 328] width 705 height 407
click at [813, 39] on span "Run Report" at bounding box center [813, 32] width 65 height 18
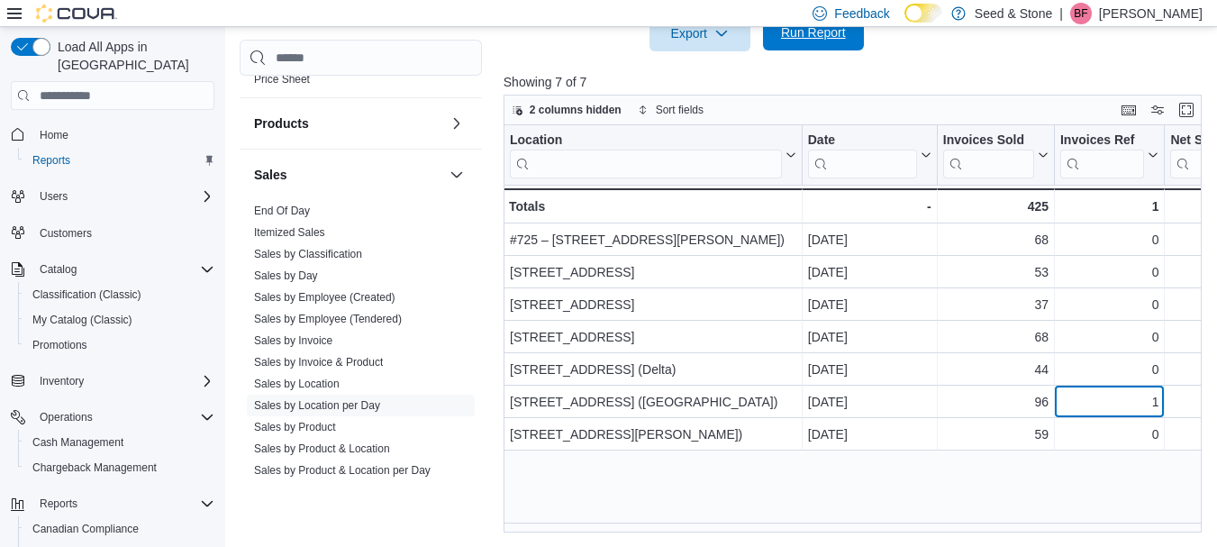
click at [1068, 412] on div "1" at bounding box center [1109, 403] width 98 height 22
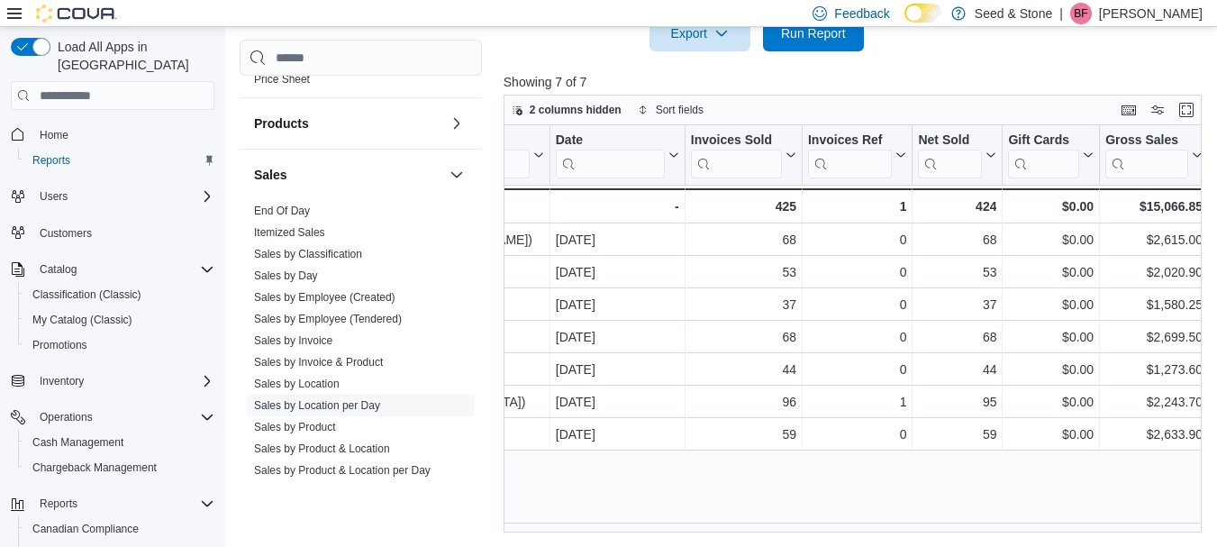
click at [827, 502] on div "Location Click to view column header actions Date Click to view column header a…" at bounding box center [856, 328] width 705 height 407
click at [803, 495] on div "Location Click to view column header actions Date Click to view column header a…" at bounding box center [856, 328] width 705 height 407
